Goal: Task Accomplishment & Management: Manage account settings

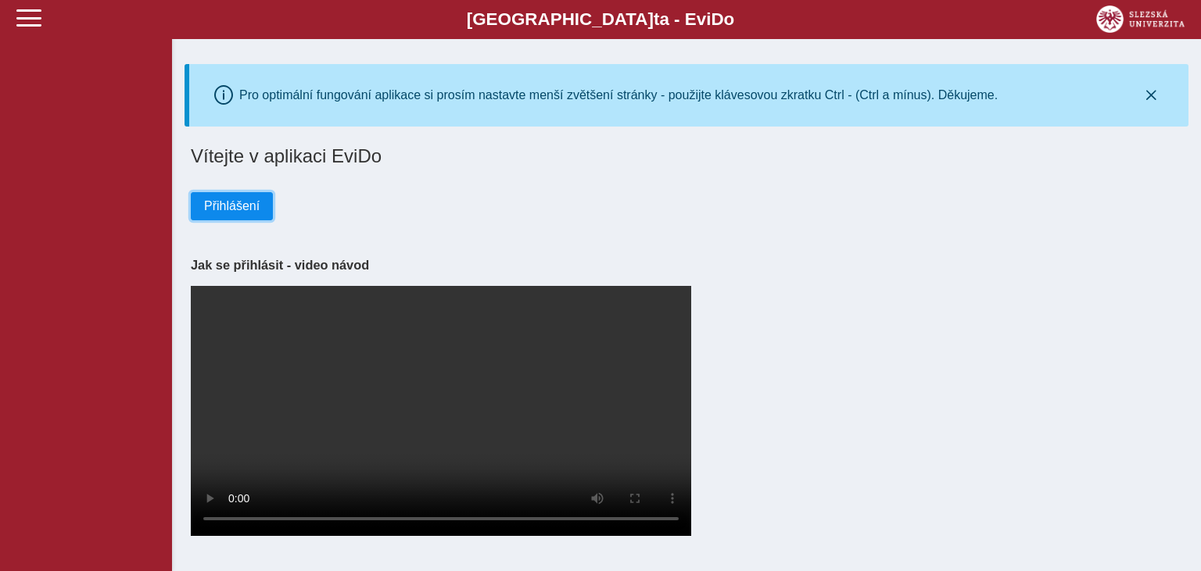
click at [250, 205] on span "Přihlášení" at bounding box center [231, 206] width 55 height 14
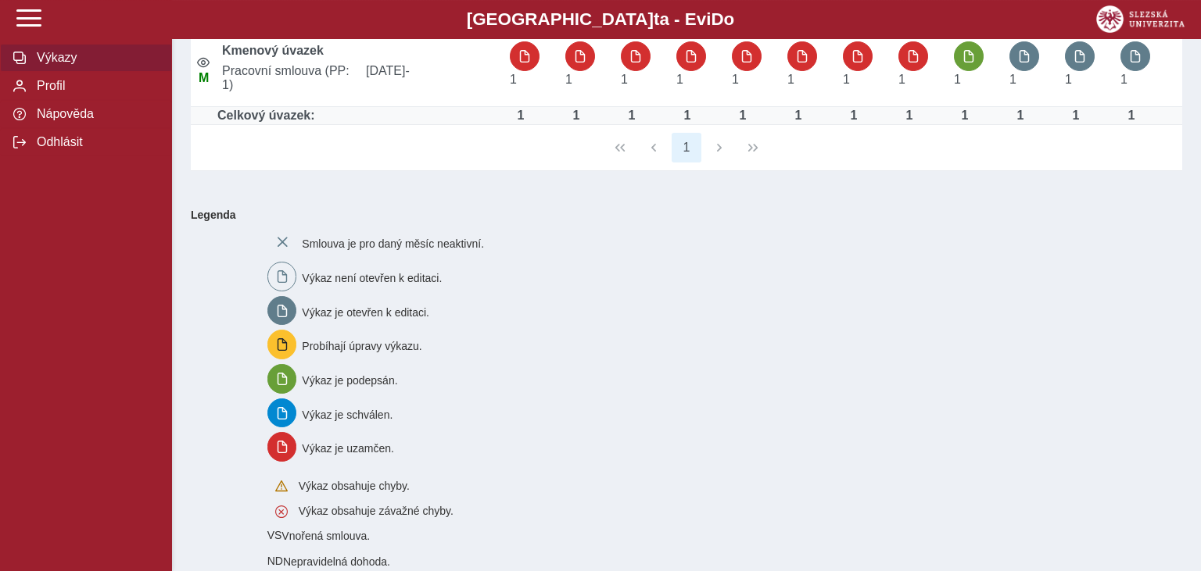
scroll to position [178, 0]
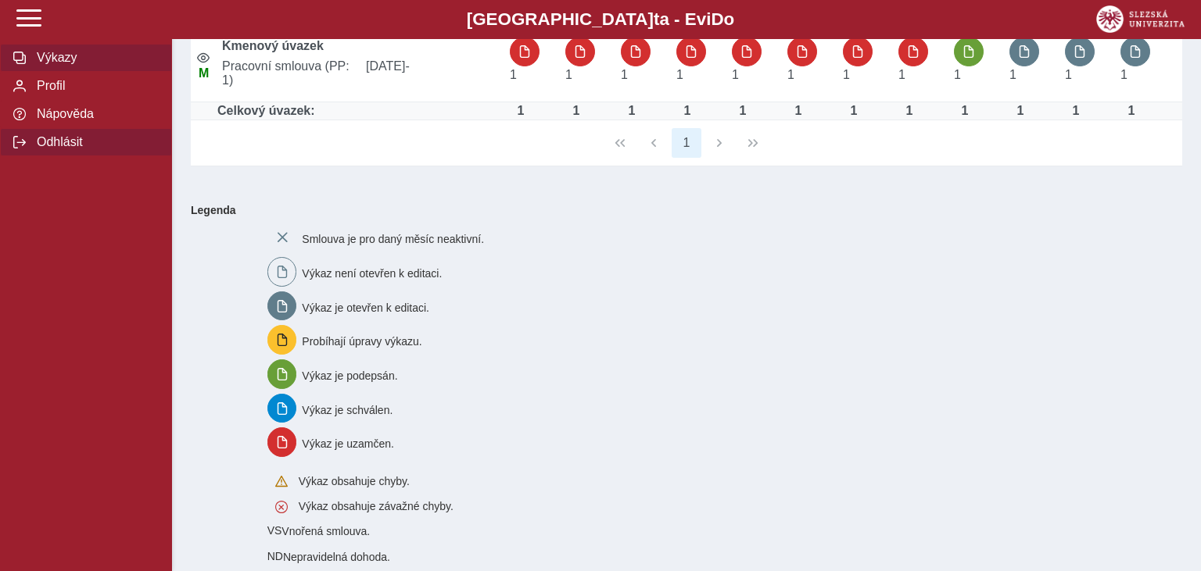
click at [58, 149] on span "Odhlásit" at bounding box center [95, 142] width 127 height 14
